Goal: Use online tool/utility: Use online tool/utility

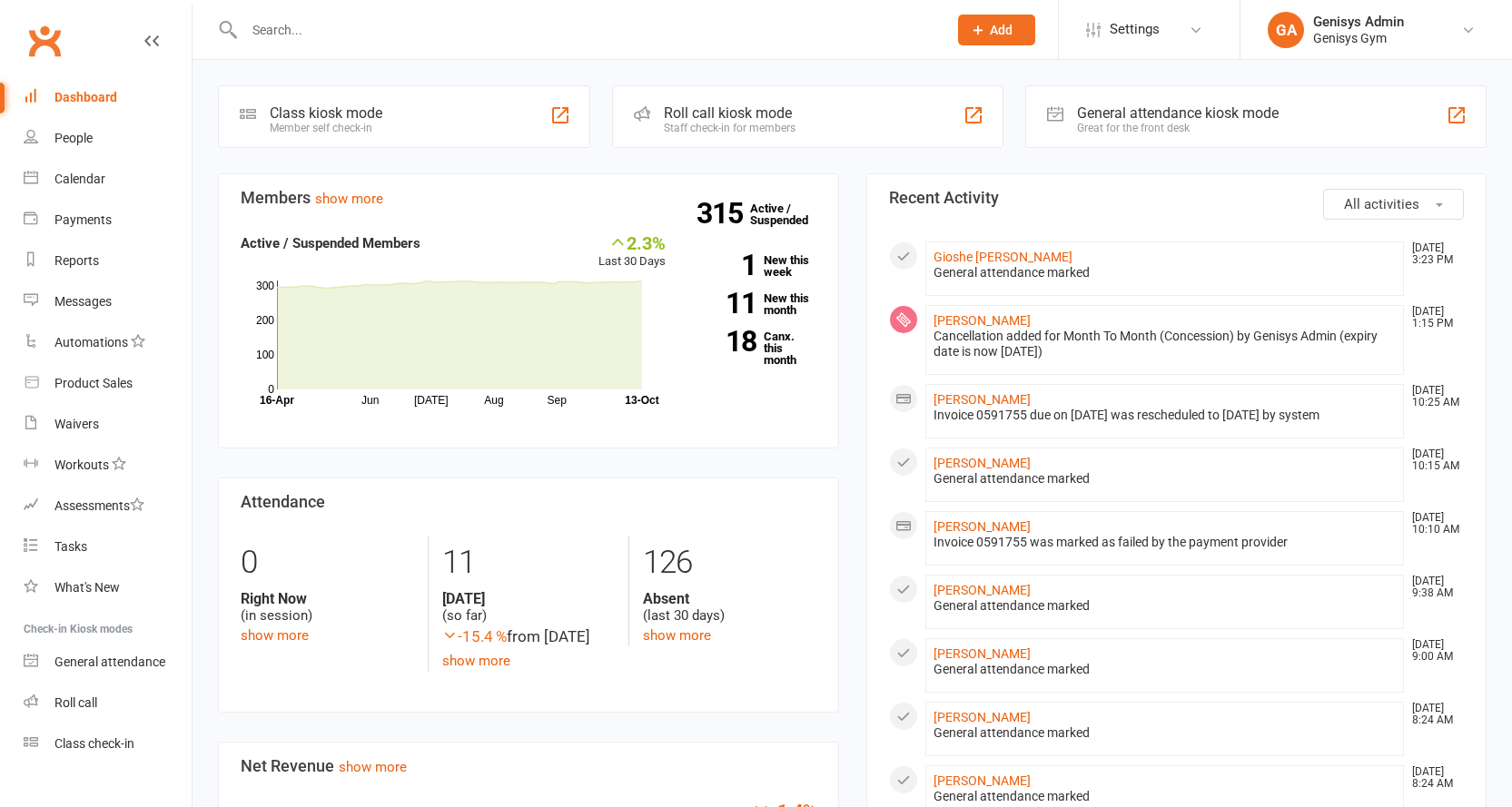
click at [1455, 114] on div at bounding box center [1457, 116] width 22 height 22
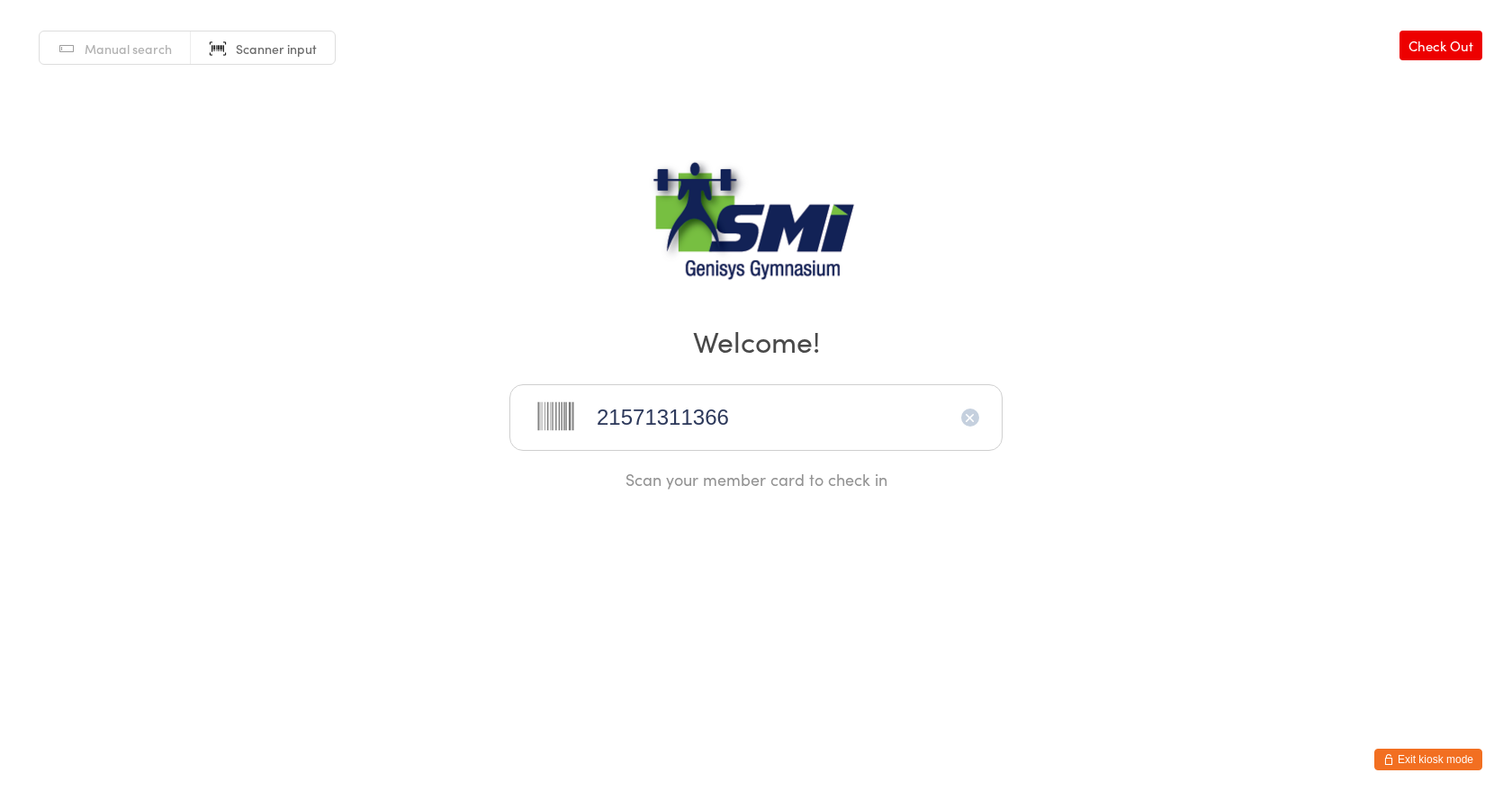
type input "21571311366"
type input "21571311311"
